Goal: Task Accomplishment & Management: Use online tool/utility

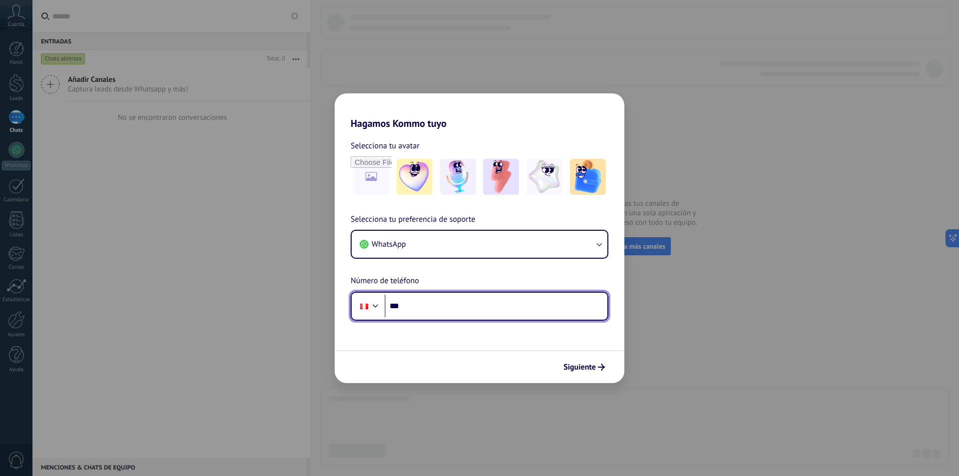
click at [464, 306] on input "***" at bounding box center [496, 306] width 223 height 23
type input "**********"
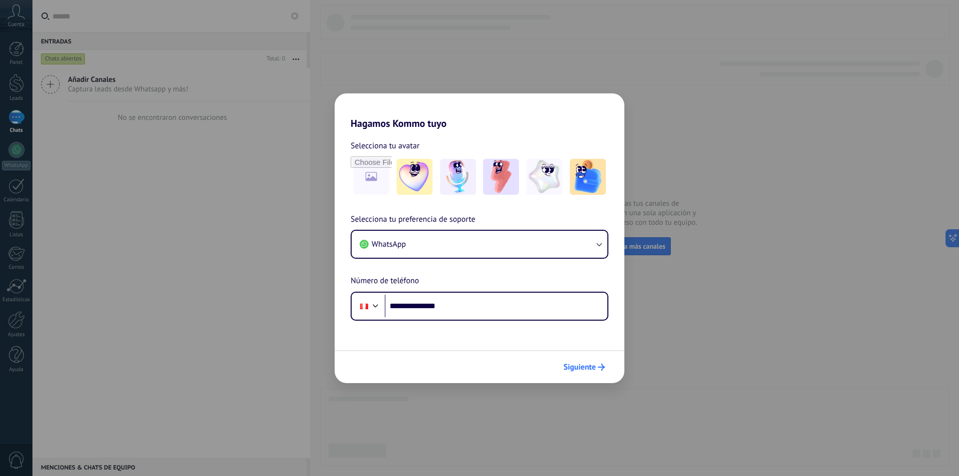
click at [586, 370] on span "Siguiente" at bounding box center [579, 367] width 32 height 7
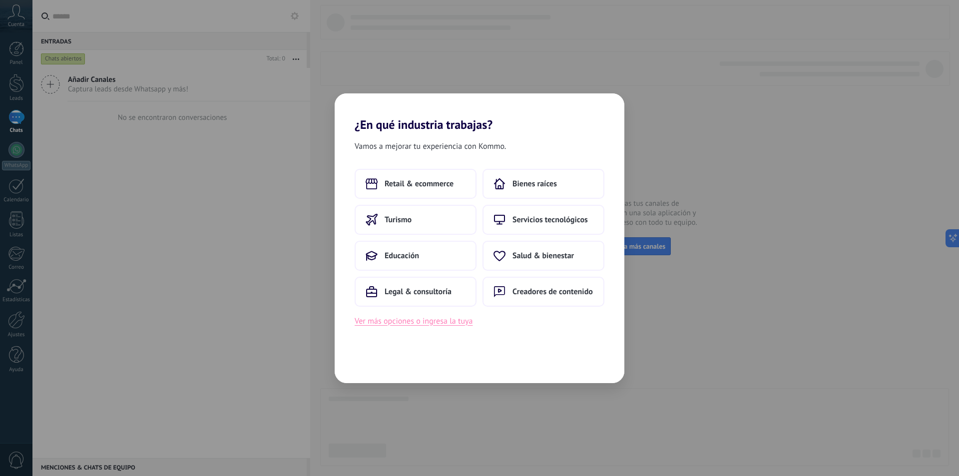
click at [437, 324] on button "Ver más opciones o ingresa la tuya" at bounding box center [414, 321] width 118 height 13
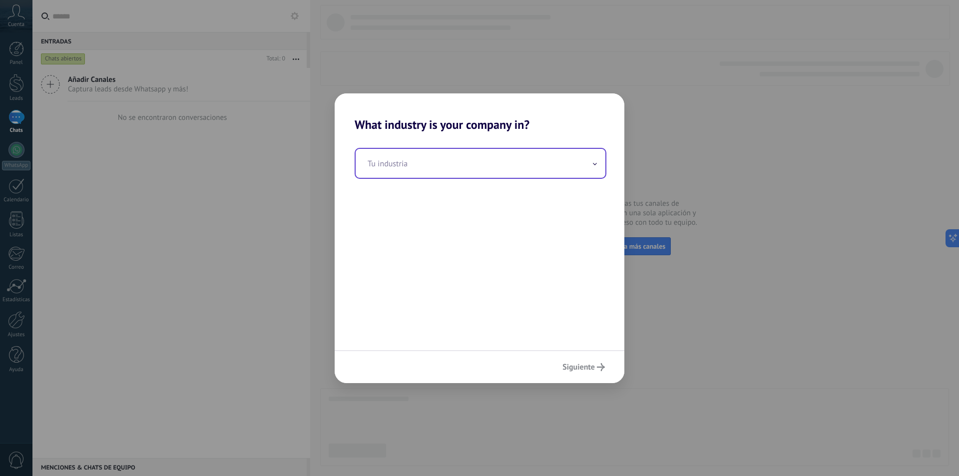
click at [543, 164] on input "text" at bounding box center [481, 163] width 250 height 29
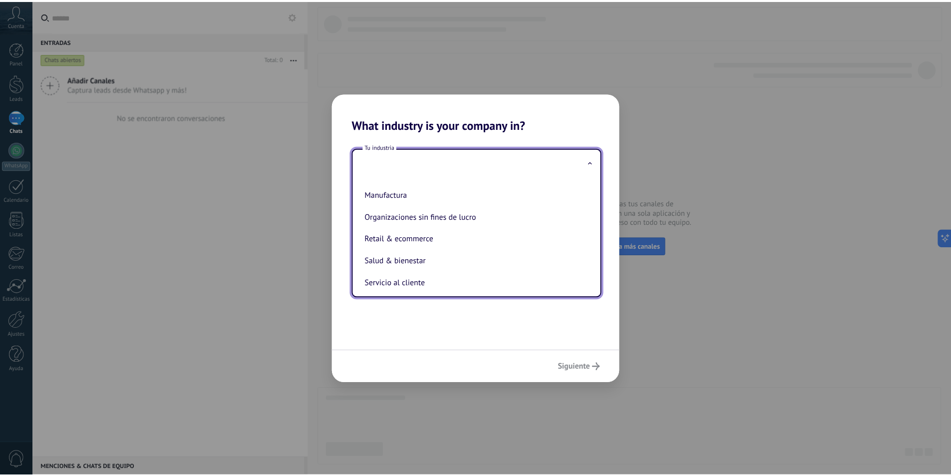
scroll to position [200, 0]
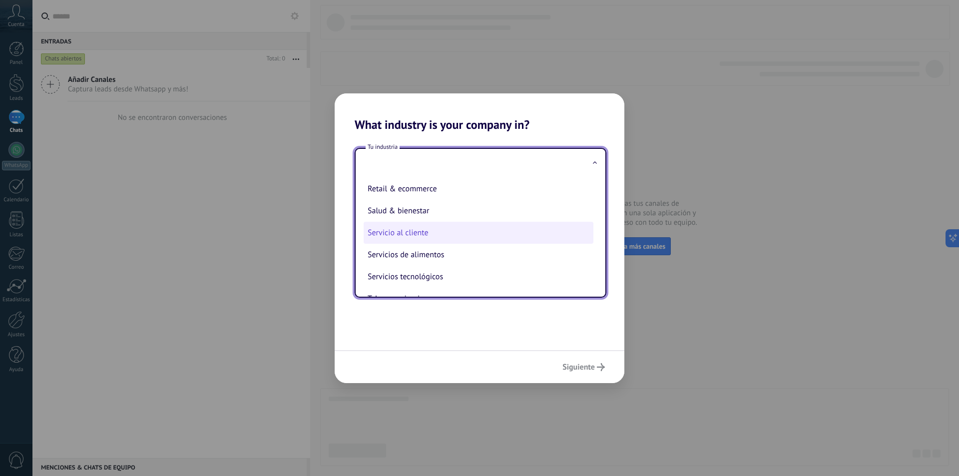
click at [448, 232] on li "Servicio al cliente" at bounding box center [479, 233] width 230 height 22
type input "**********"
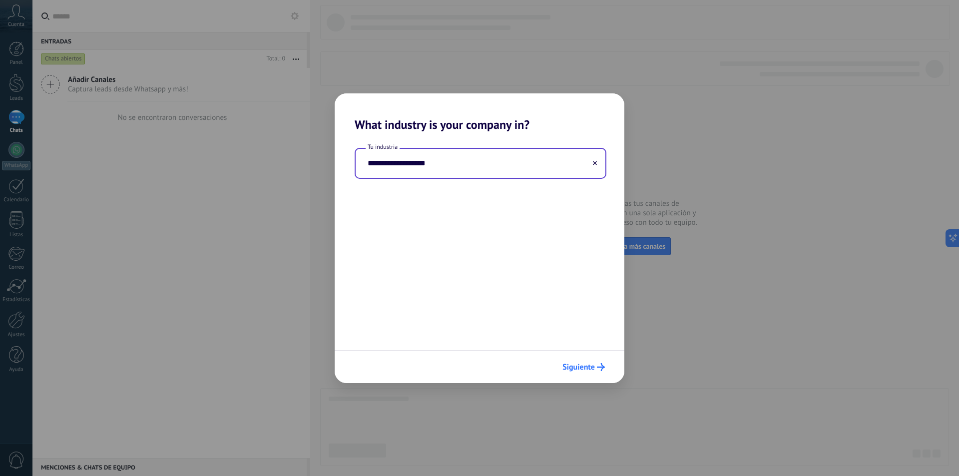
click at [589, 361] on button "Siguiente" at bounding box center [583, 367] width 51 height 17
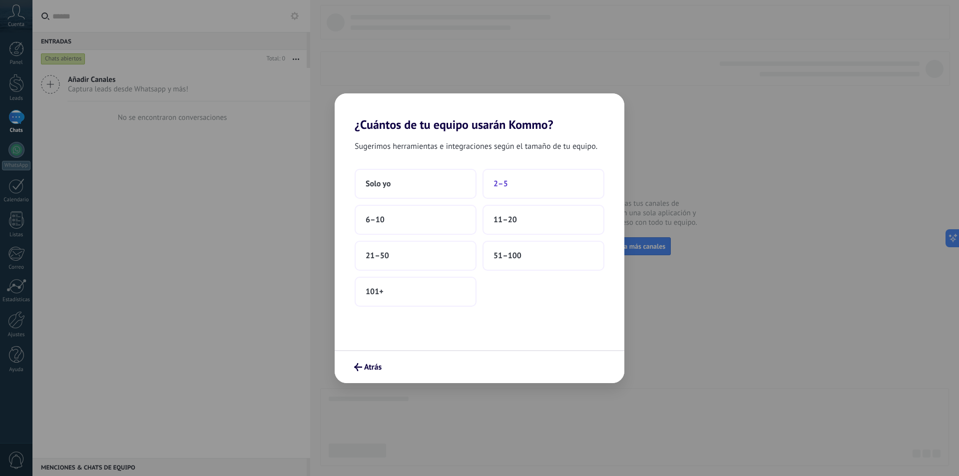
click at [520, 185] on button "2–5" at bounding box center [543, 184] width 122 height 30
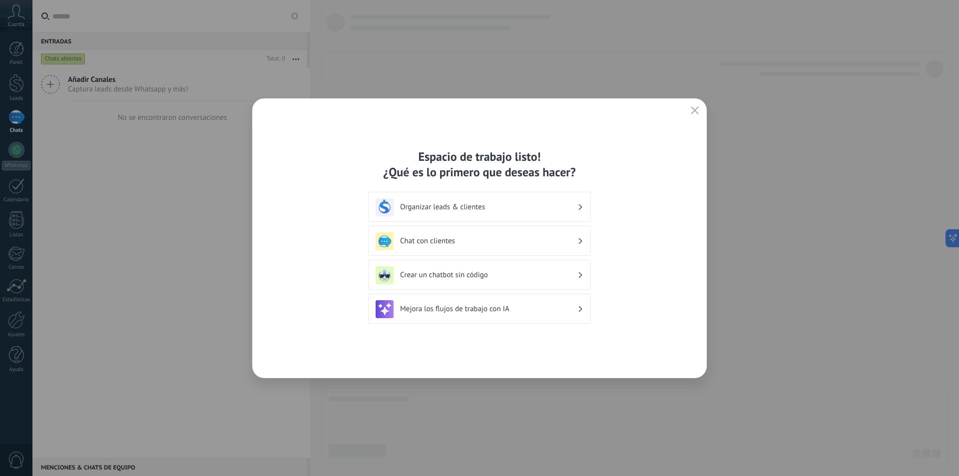
click at [567, 241] on h3 "Chat con clientes" at bounding box center [488, 240] width 177 height 9
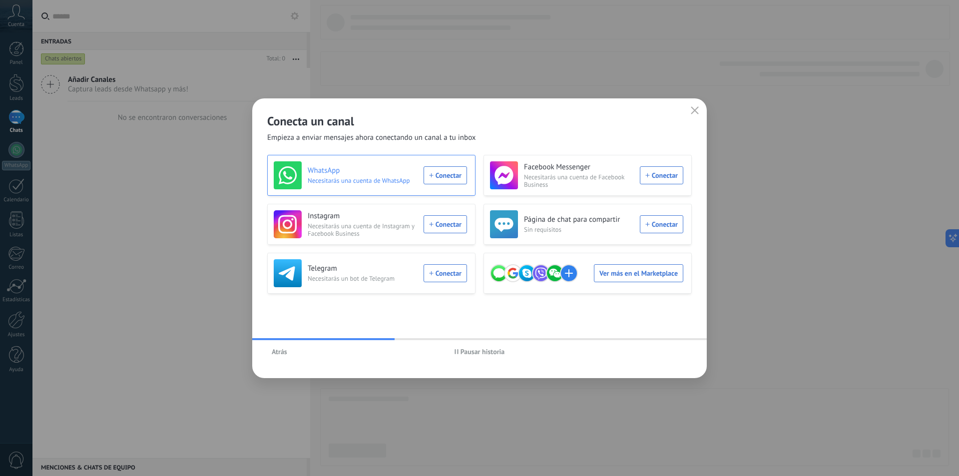
click at [384, 179] on span "Necesitarás una cuenta de WhatsApp" at bounding box center [363, 180] width 110 height 7
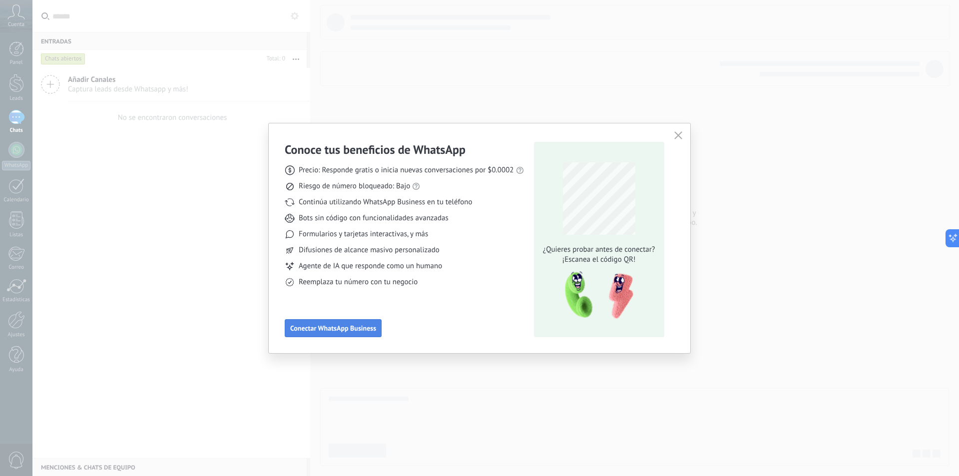
click at [336, 327] on span "Conectar WhatsApp Business" at bounding box center [333, 328] width 86 height 7
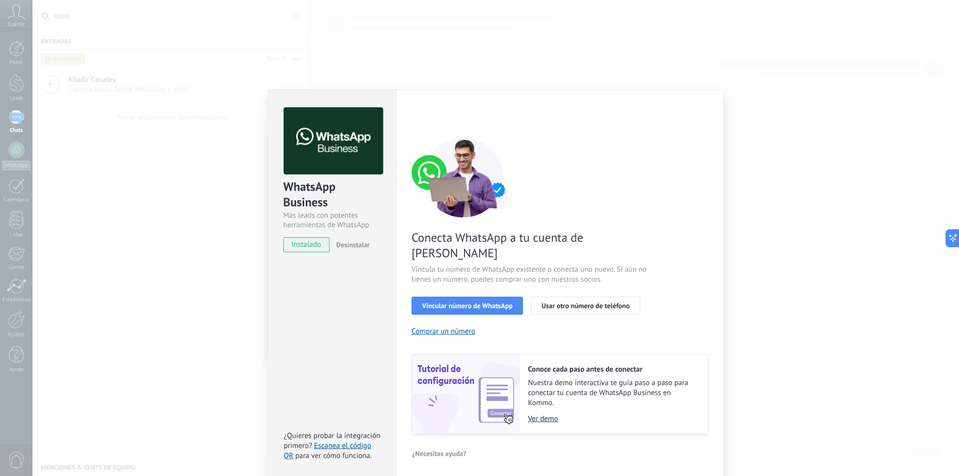
click at [550, 414] on link "Ver demo" at bounding box center [613, 418] width 170 height 9
click at [488, 302] on span "Vincular número de WhatsApp" at bounding box center [467, 305] width 90 height 7
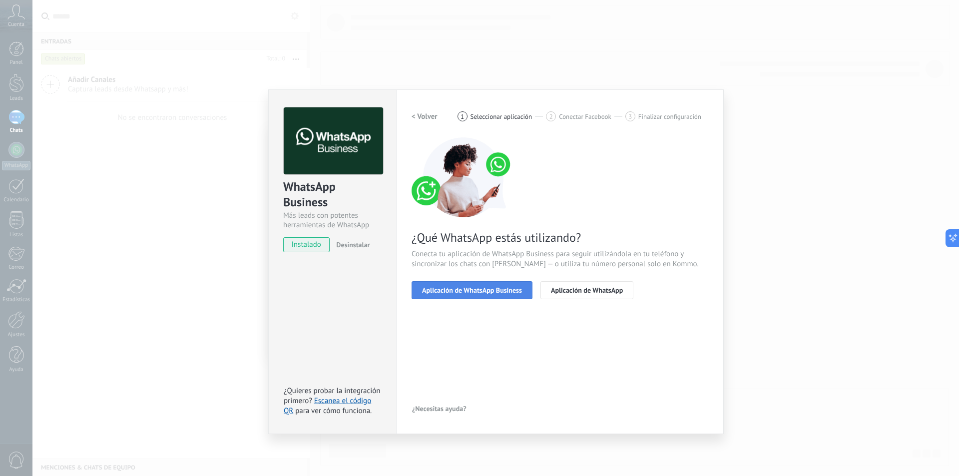
click at [498, 294] on button "Aplicación de WhatsApp Business" at bounding box center [472, 290] width 121 height 18
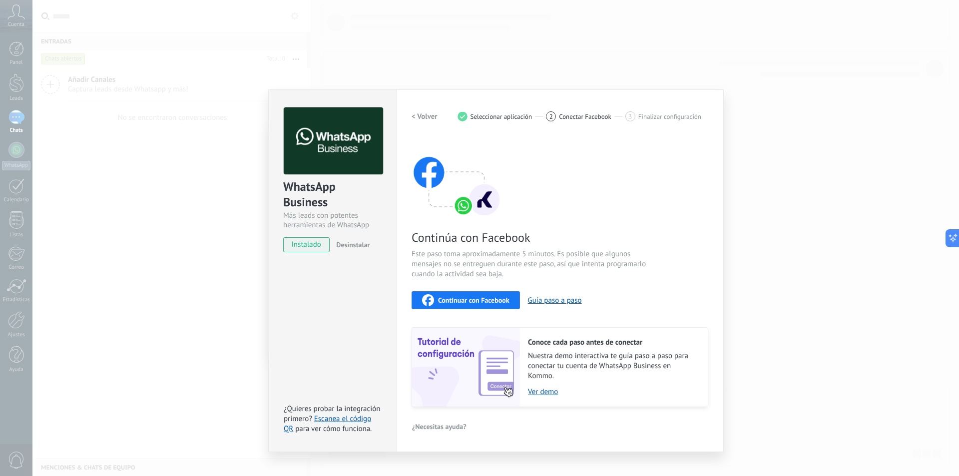
click at [501, 299] on span "Continuar con Facebook" at bounding box center [473, 300] width 71 height 7
click at [563, 297] on button "Guía paso a paso" at bounding box center [555, 300] width 54 height 9
click at [793, 132] on div "WhatsApp Business Más leads con potentes herramientas de WhatsApp instalado Des…" at bounding box center [495, 238] width 926 height 476
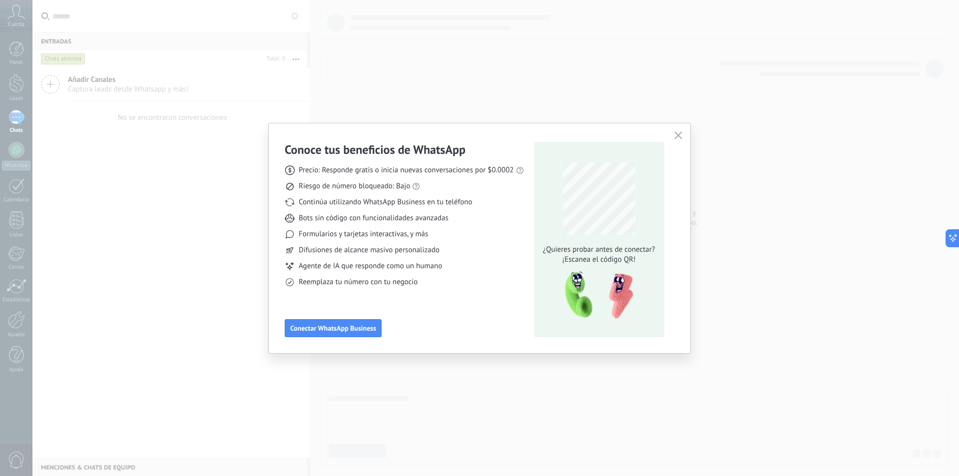
click at [676, 135] on icon "button" at bounding box center [678, 135] width 8 height 8
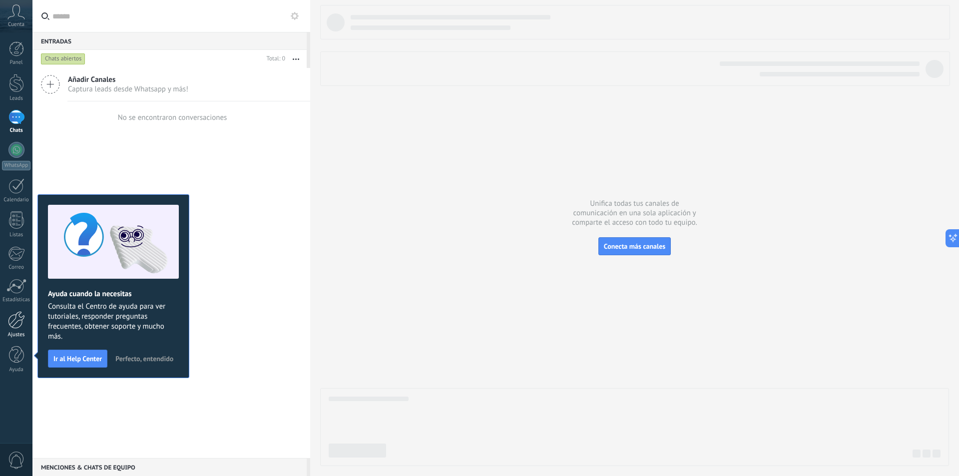
click at [17, 325] on div at bounding box center [16, 319] width 17 height 17
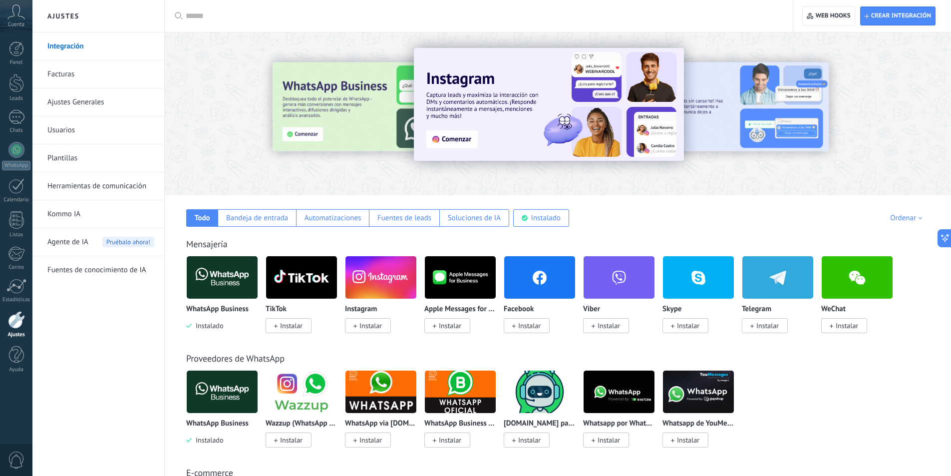
click at [75, 47] on link "Integración" at bounding box center [100, 46] width 107 height 28
